Goal: Check status: Check status

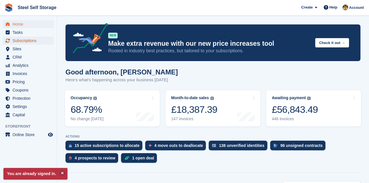
click at [22, 39] on span "Subscriptions" at bounding box center [30, 41] width 34 height 8
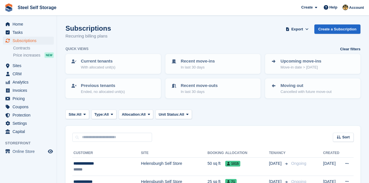
click at [103, 66] on p "With allocated unit(s)" at bounding box center [98, 68] width 34 height 6
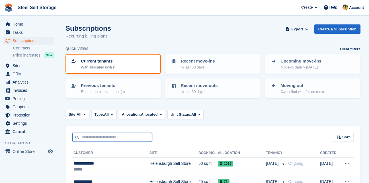
click at [100, 140] on input "text" at bounding box center [112, 137] width 80 height 9
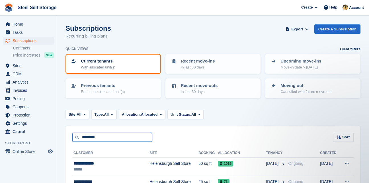
type input "*********"
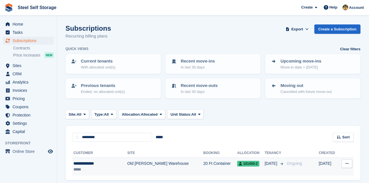
click at [127, 163] on td "Old [PERSON_NAME] Warehouse" at bounding box center [165, 167] width 76 height 18
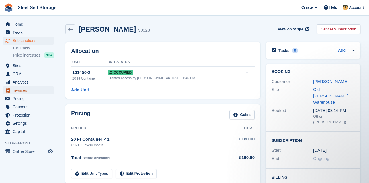
click at [32, 93] on span "Invoices" at bounding box center [30, 90] width 34 height 8
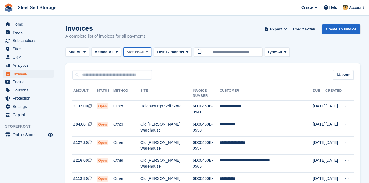
click at [139, 51] on span "Status:" at bounding box center [132, 52] width 13 height 6
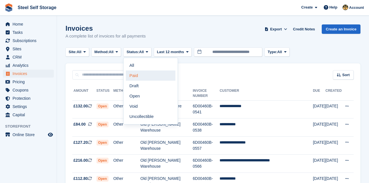
click at [146, 75] on link "Paid" at bounding box center [150, 76] width 49 height 10
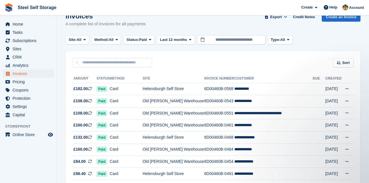
scroll to position [10, 0]
